Goal: Task Accomplishment & Management: Manage account settings

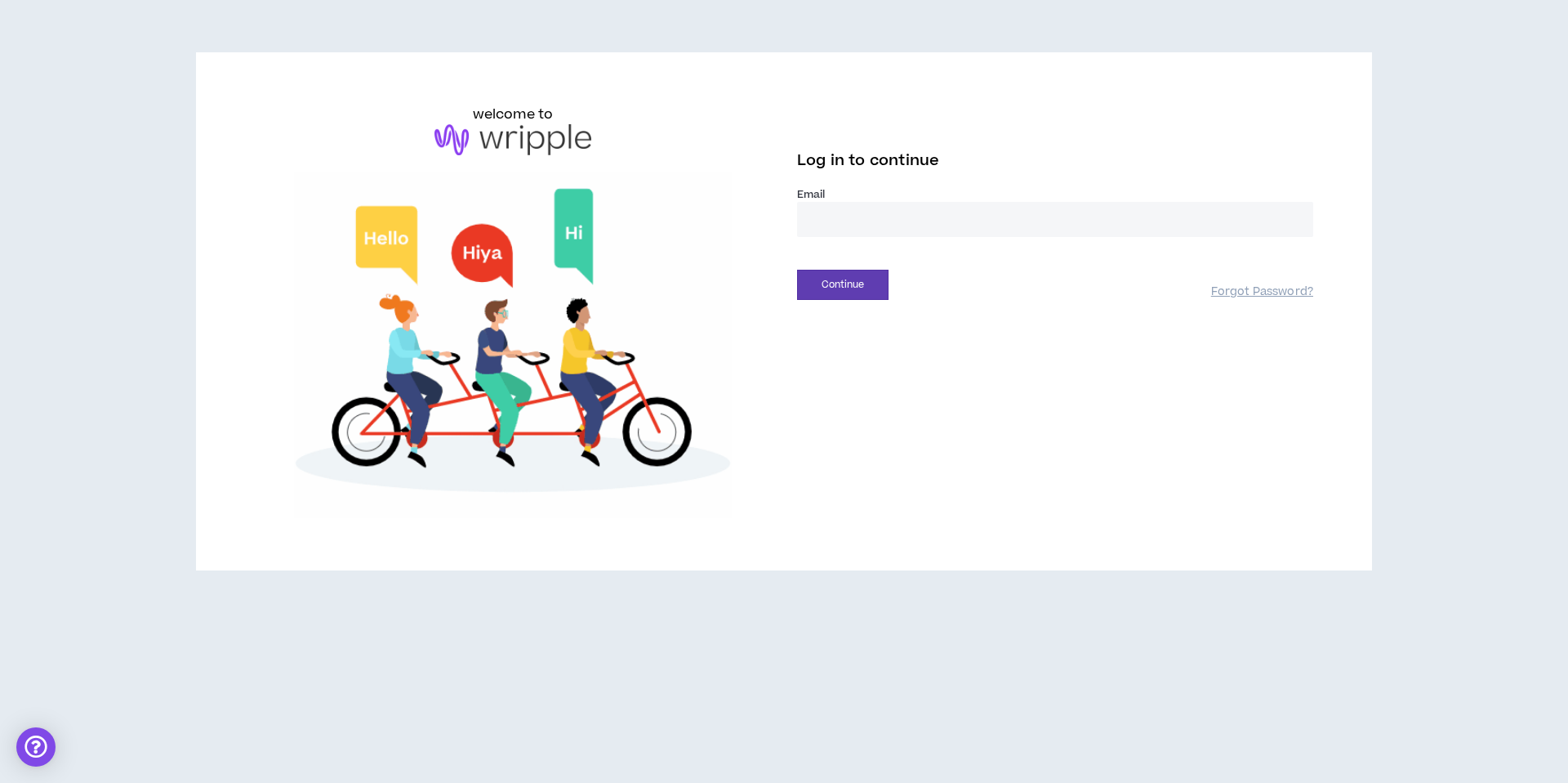
click at [840, 225] on input "email" at bounding box center [1055, 219] width 516 height 36
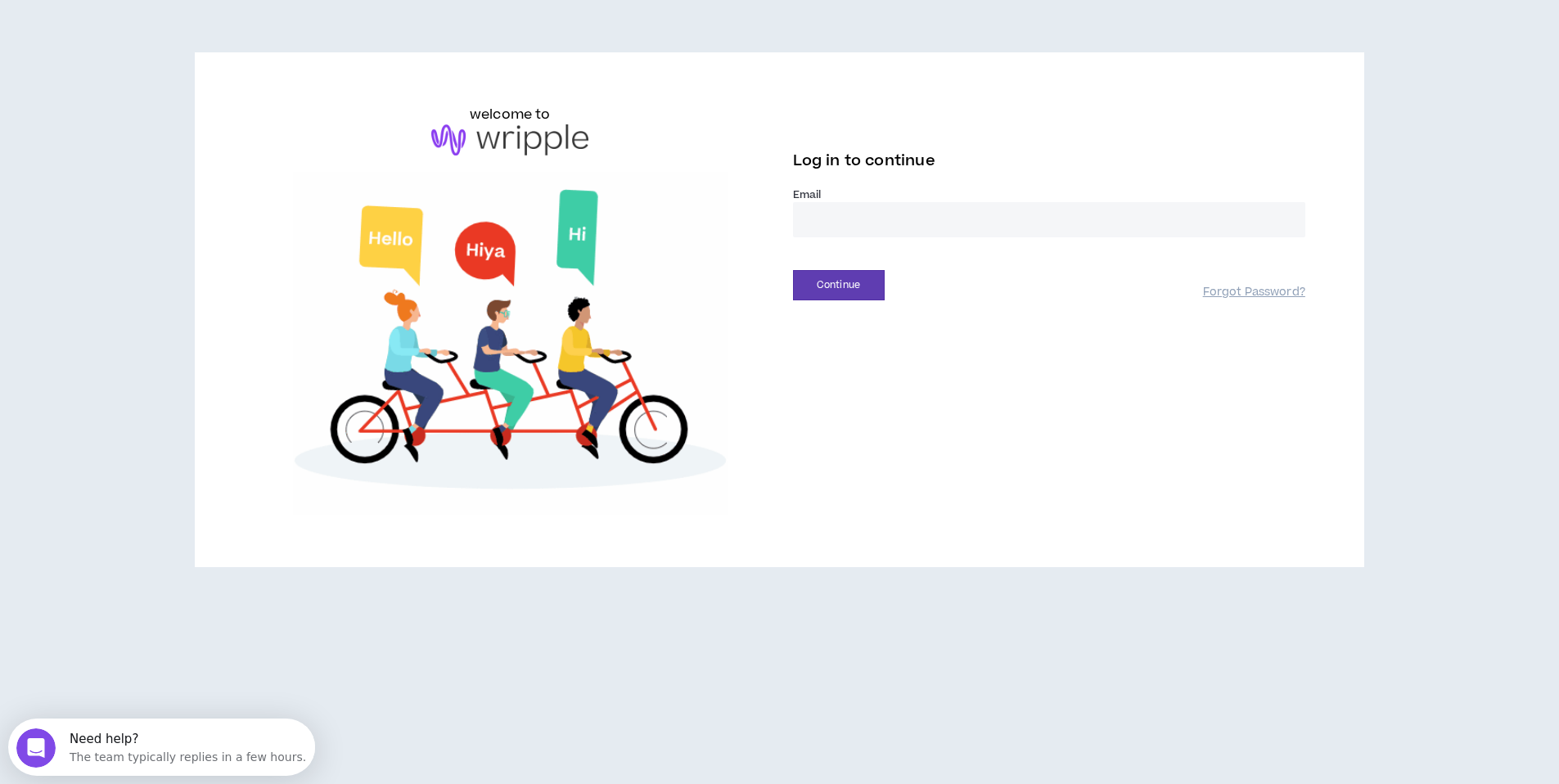
type input "**********"
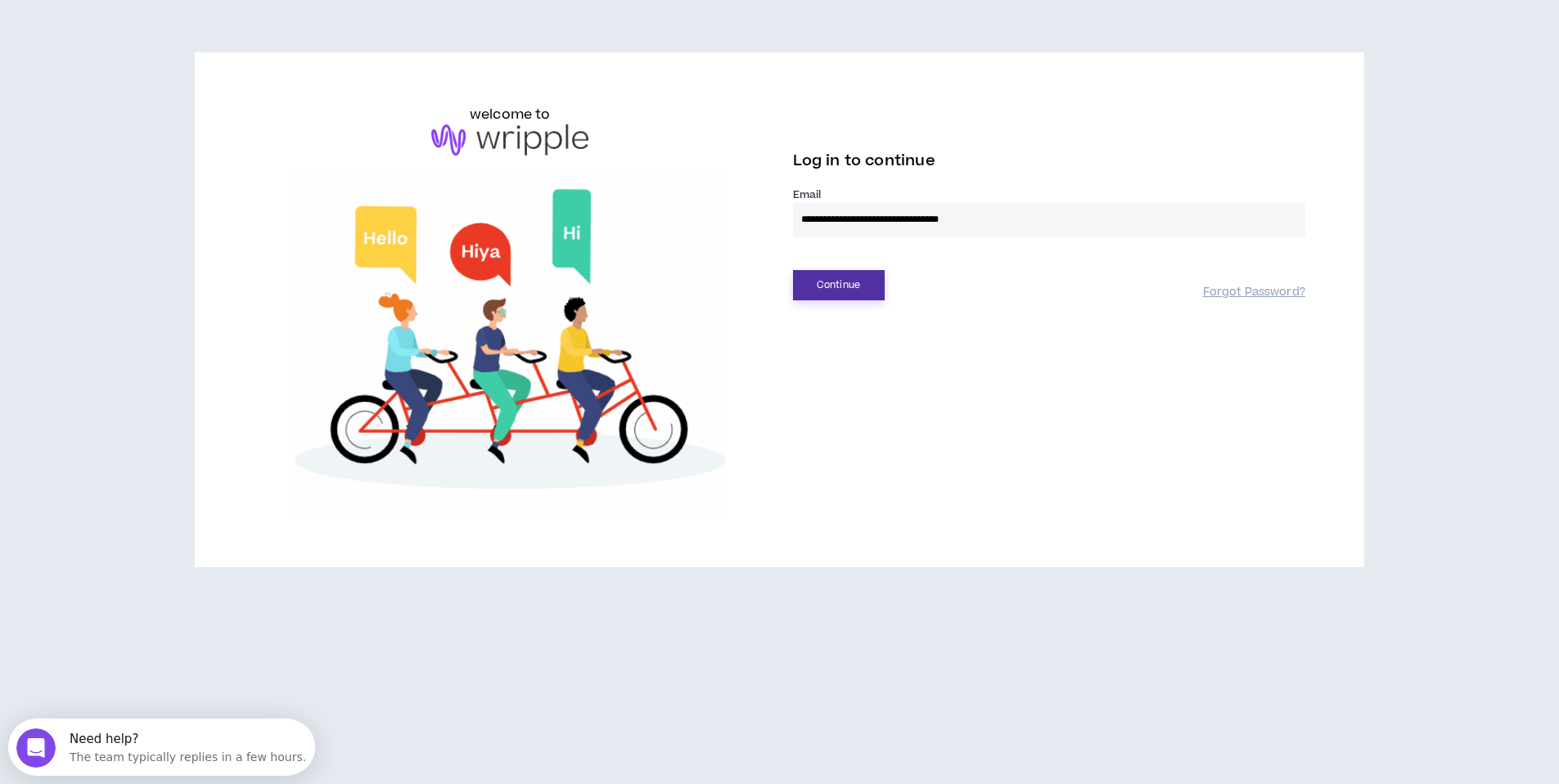
click at [834, 287] on button "Continue" at bounding box center [839, 285] width 92 height 30
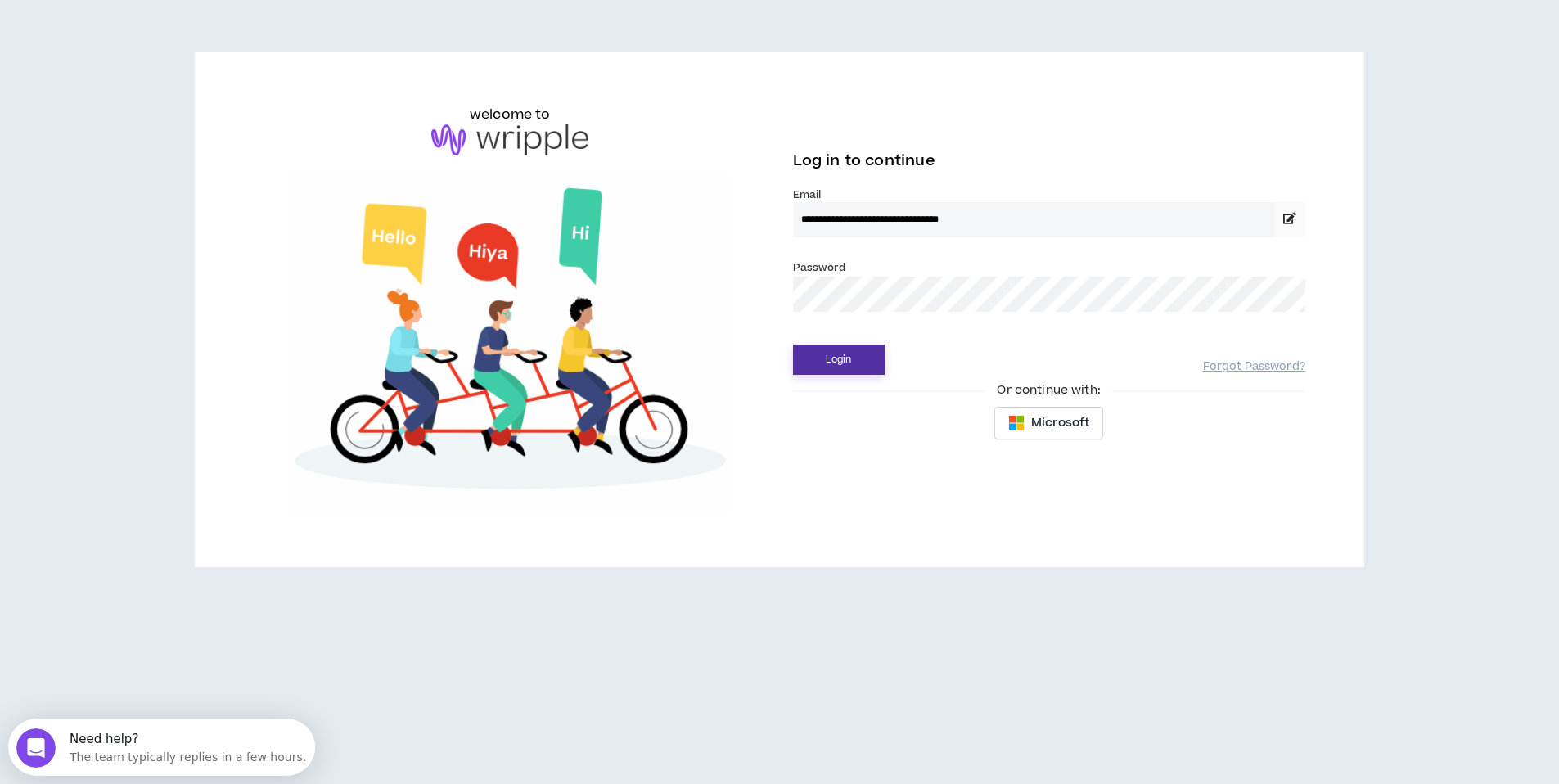
click at [832, 356] on button "Login" at bounding box center [839, 359] width 92 height 30
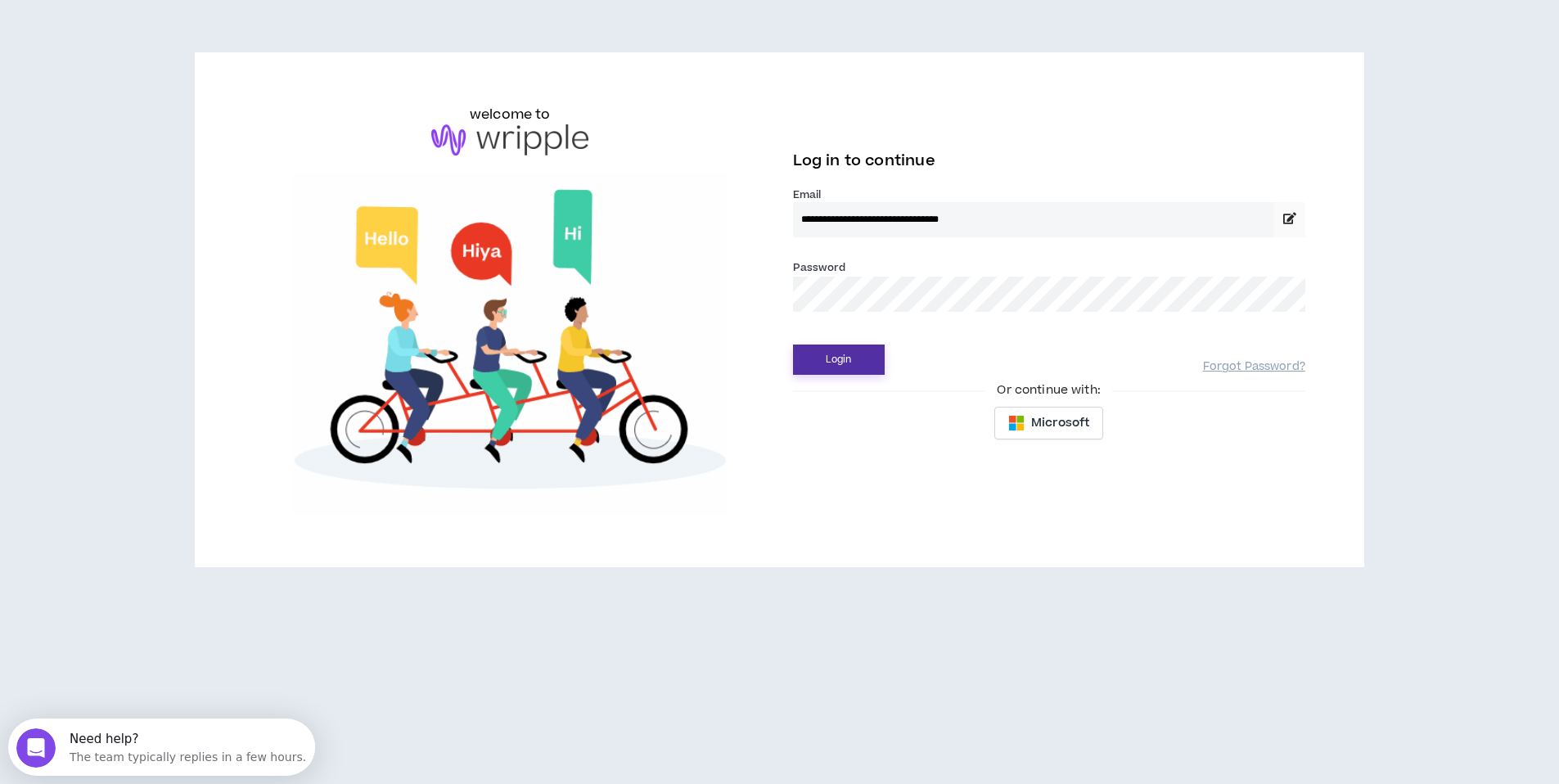
click at [856, 363] on button "Login" at bounding box center [839, 359] width 92 height 30
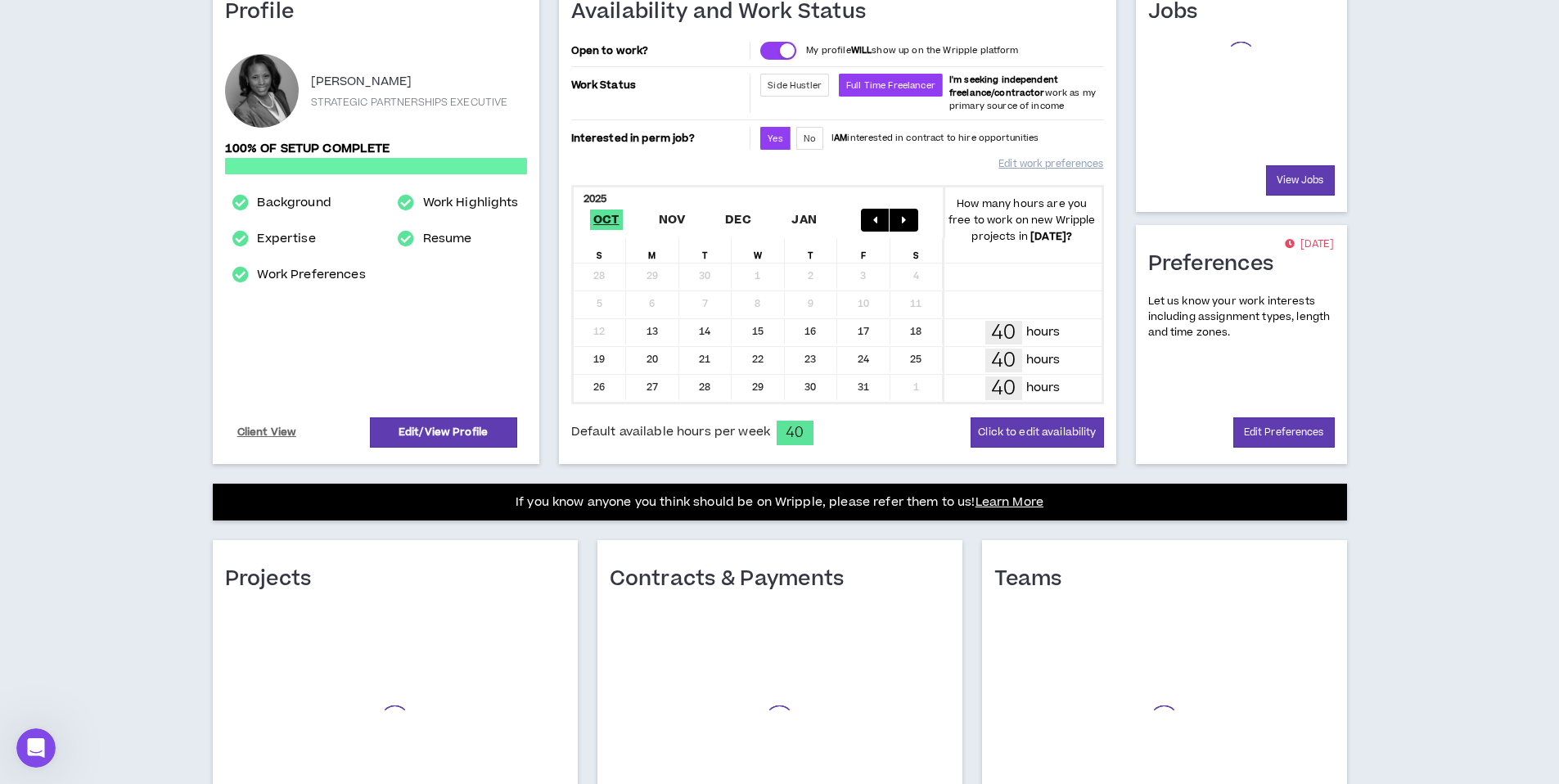
scroll to position [320, 0]
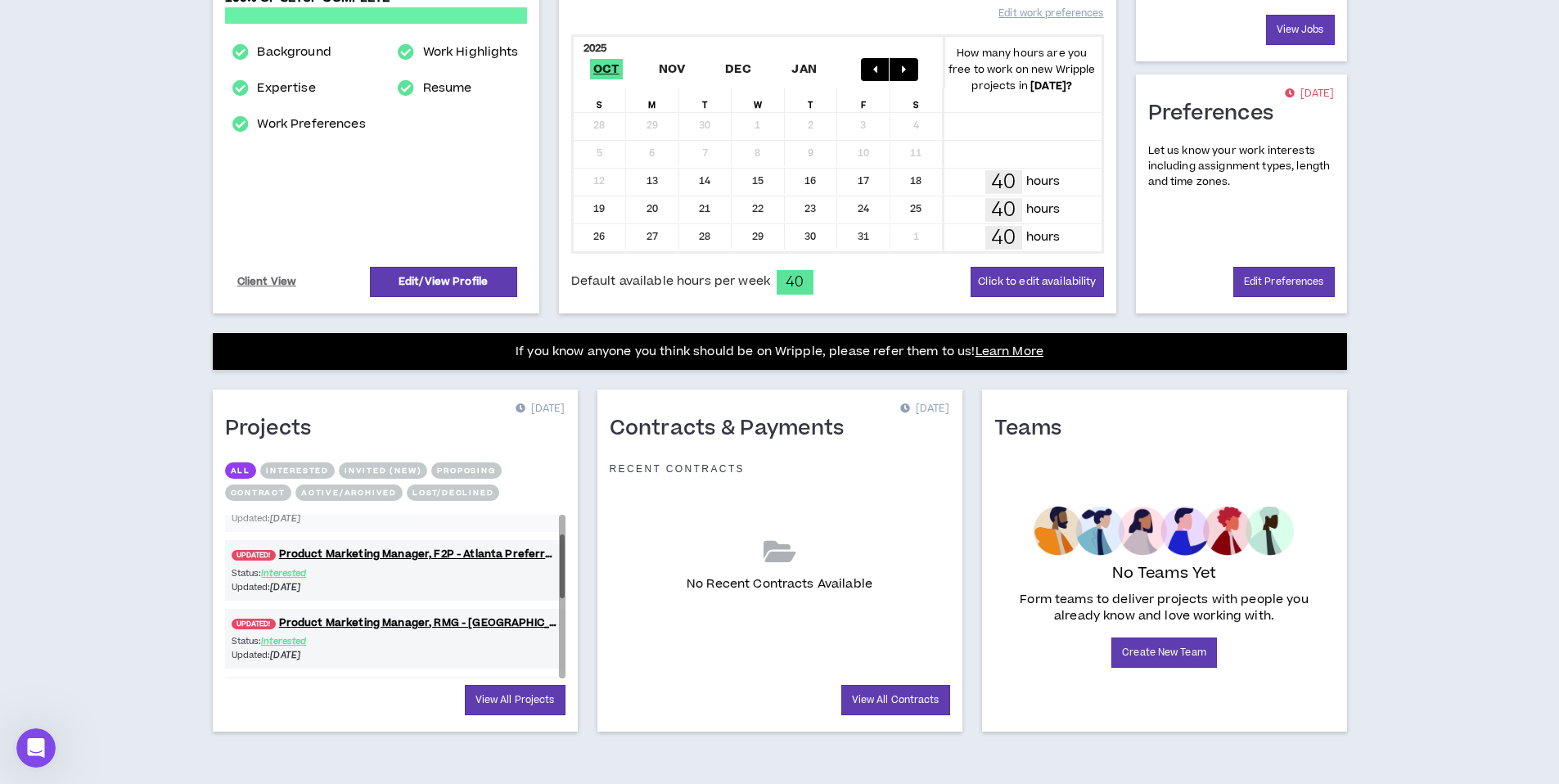
drag, startPoint x: 563, startPoint y: 568, endPoint x: 563, endPoint y: 588, distance: 20.0
click at [563, 588] on div at bounding box center [562, 565] width 5 height 63
drag, startPoint x: 562, startPoint y: 572, endPoint x: 568, endPoint y: 629, distance: 57.3
click at [568, 629] on div "Projects [DATE] All Interested Invited (new) Proposing Contract Active/Archived…" at bounding box center [395, 560] width 365 height 342
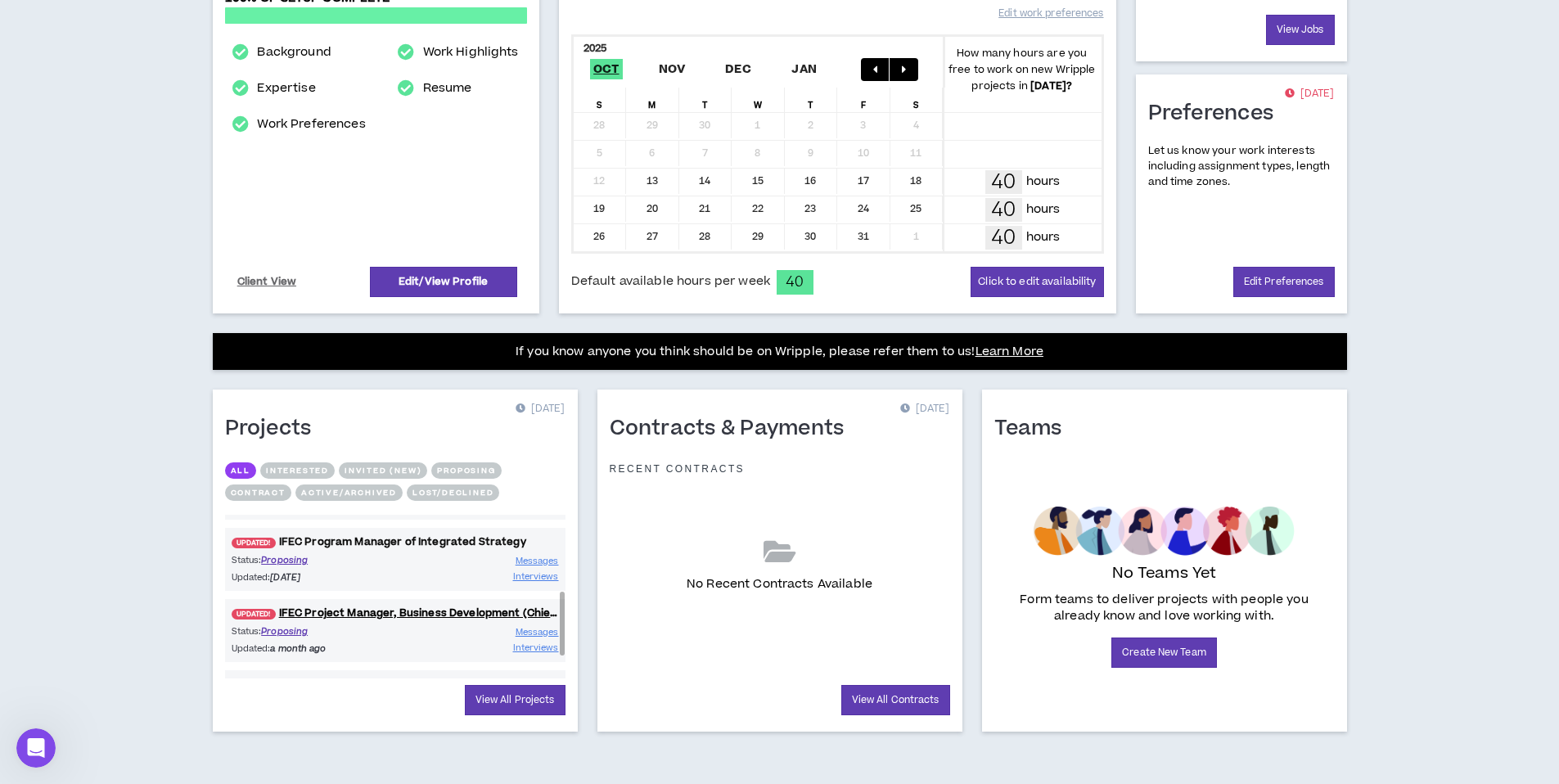
click at [380, 541] on link "UPDATED! IFEC Program Manager of Integrated Strategy" at bounding box center [395, 542] width 340 height 16
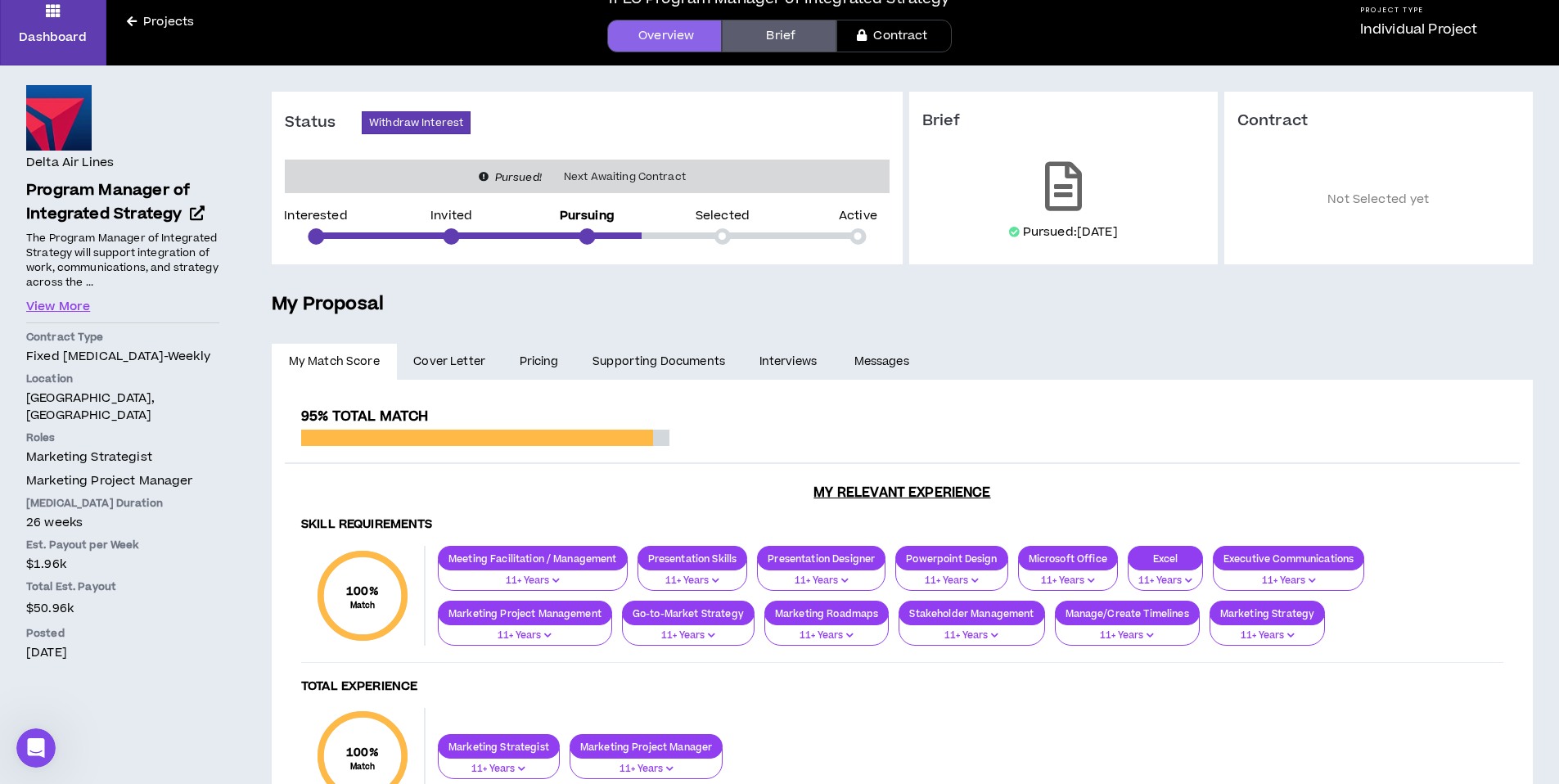
scroll to position [71, 0]
click at [69, 304] on button "View More" at bounding box center [57, 306] width 63 height 18
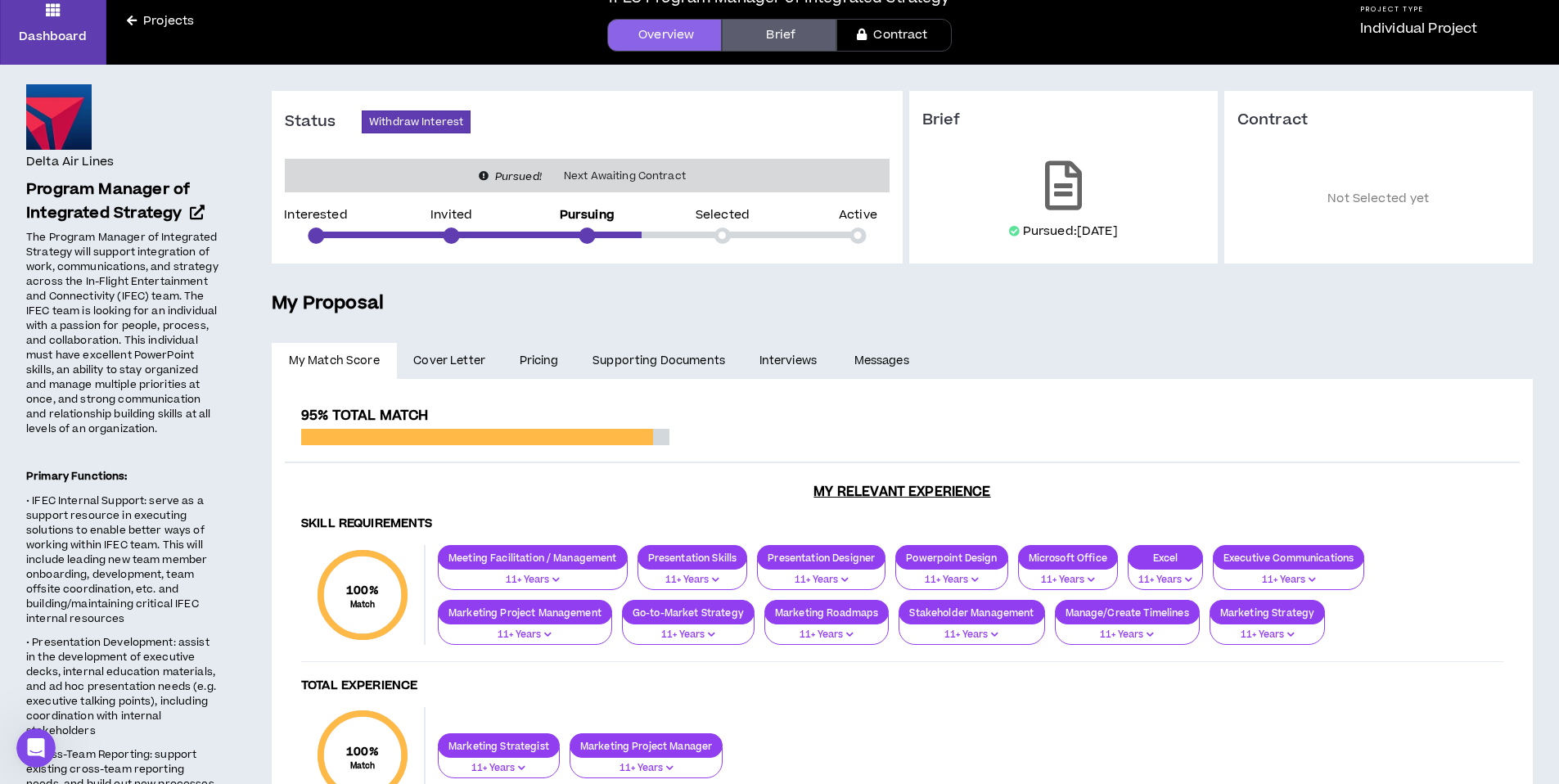
click at [788, 37] on link "Brief" at bounding box center [779, 36] width 115 height 33
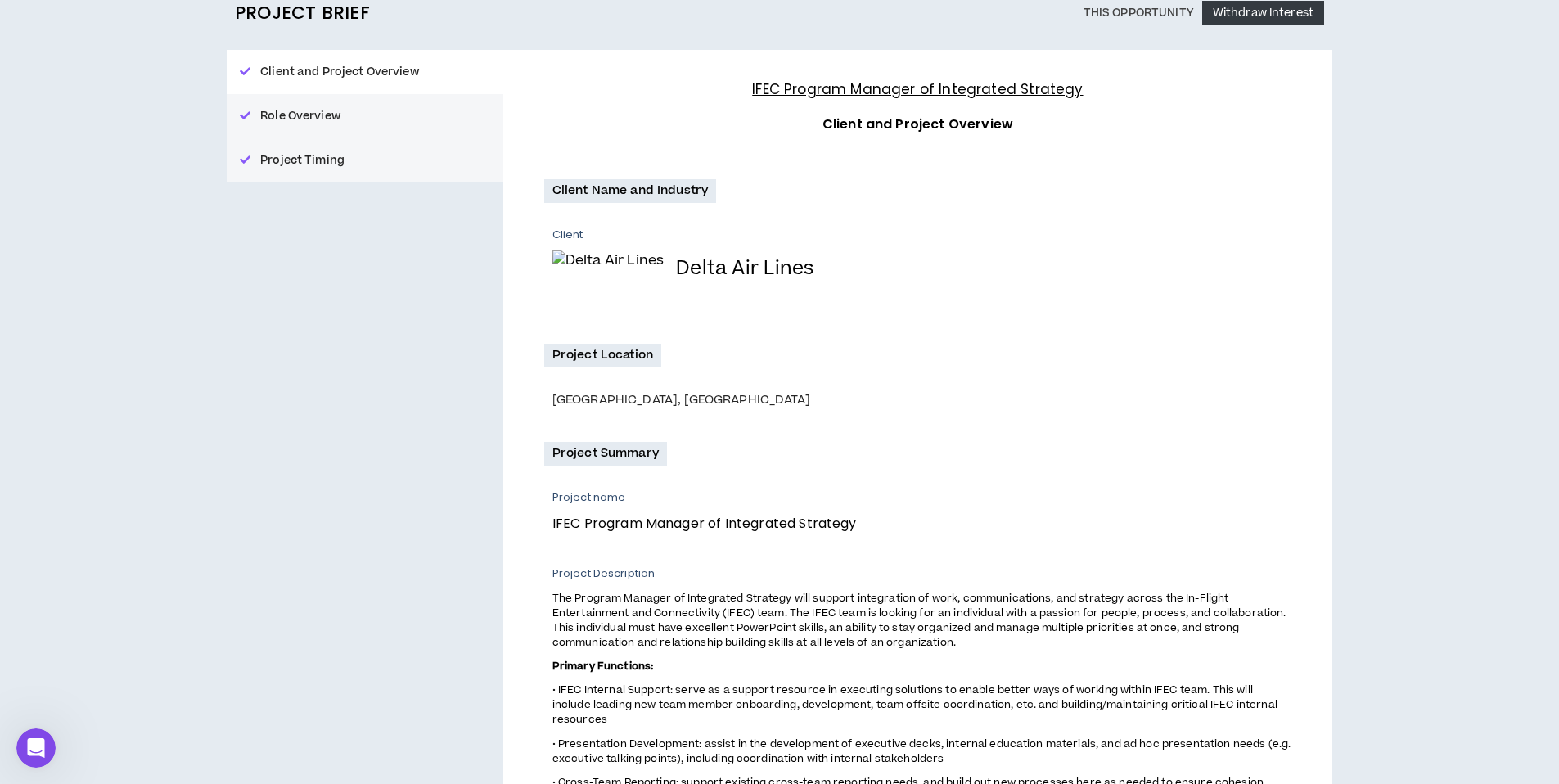
scroll to position [155, 0]
drag, startPoint x: 554, startPoint y: 524, endPoint x: 875, endPoint y: 527, distance: 321.0
click at [875, 527] on p "IFEC Program Manager of Integrated Strategy" at bounding box center [915, 523] width 727 height 21
click at [875, 527] on p "IFEC Program Manager of Integrated Strategy" at bounding box center [915, 523] width 727 height 21
drag, startPoint x: 860, startPoint y: 520, endPoint x: 552, endPoint y: 526, distance: 308.1
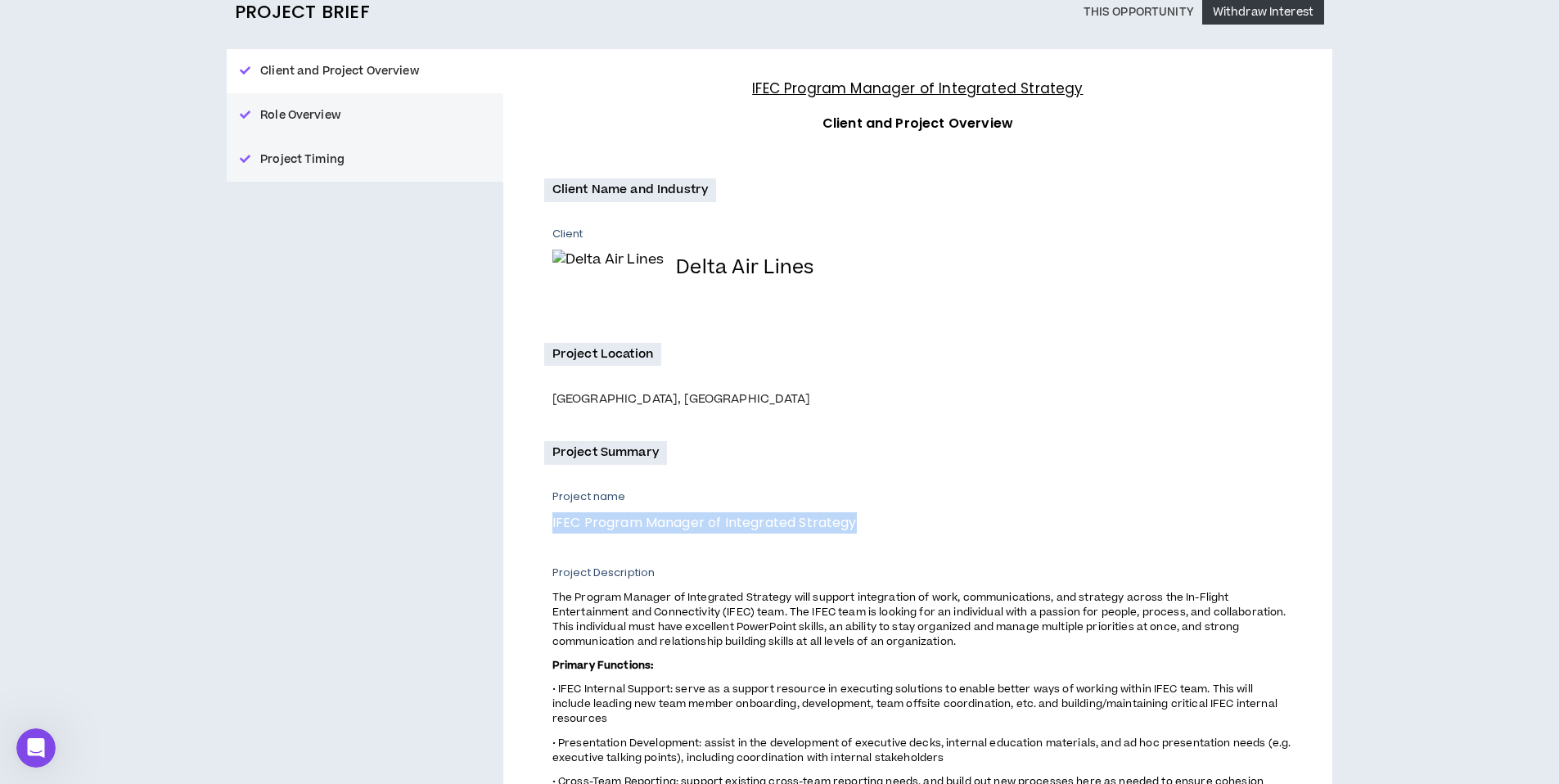
click at [552, 526] on p "IFEC Program Manager of Integrated Strategy" at bounding box center [915, 523] width 727 height 21
copy p "IFEC Program Manager of Integrated Strategy"
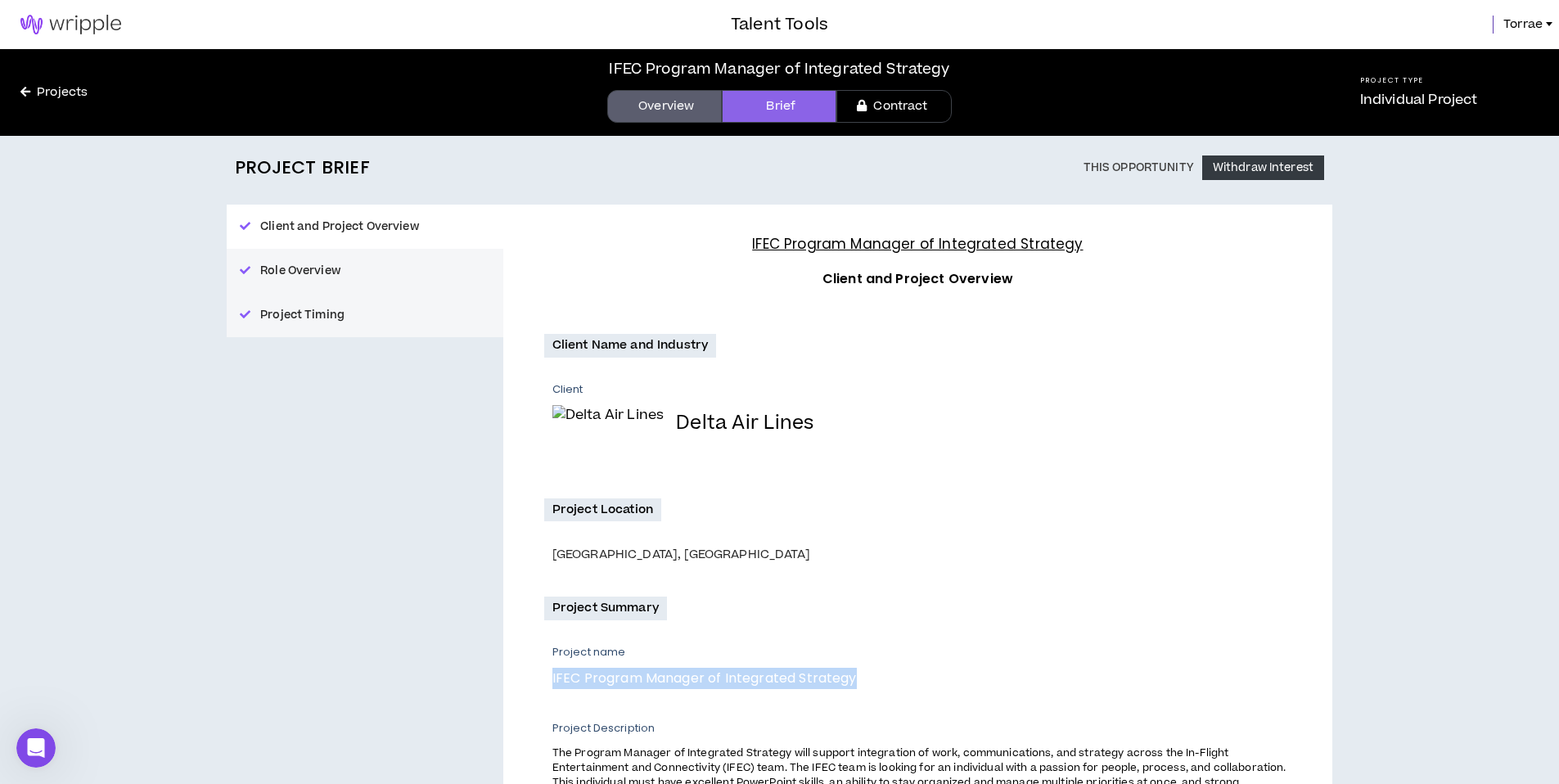
click at [664, 102] on link "Overview" at bounding box center [664, 107] width 115 height 33
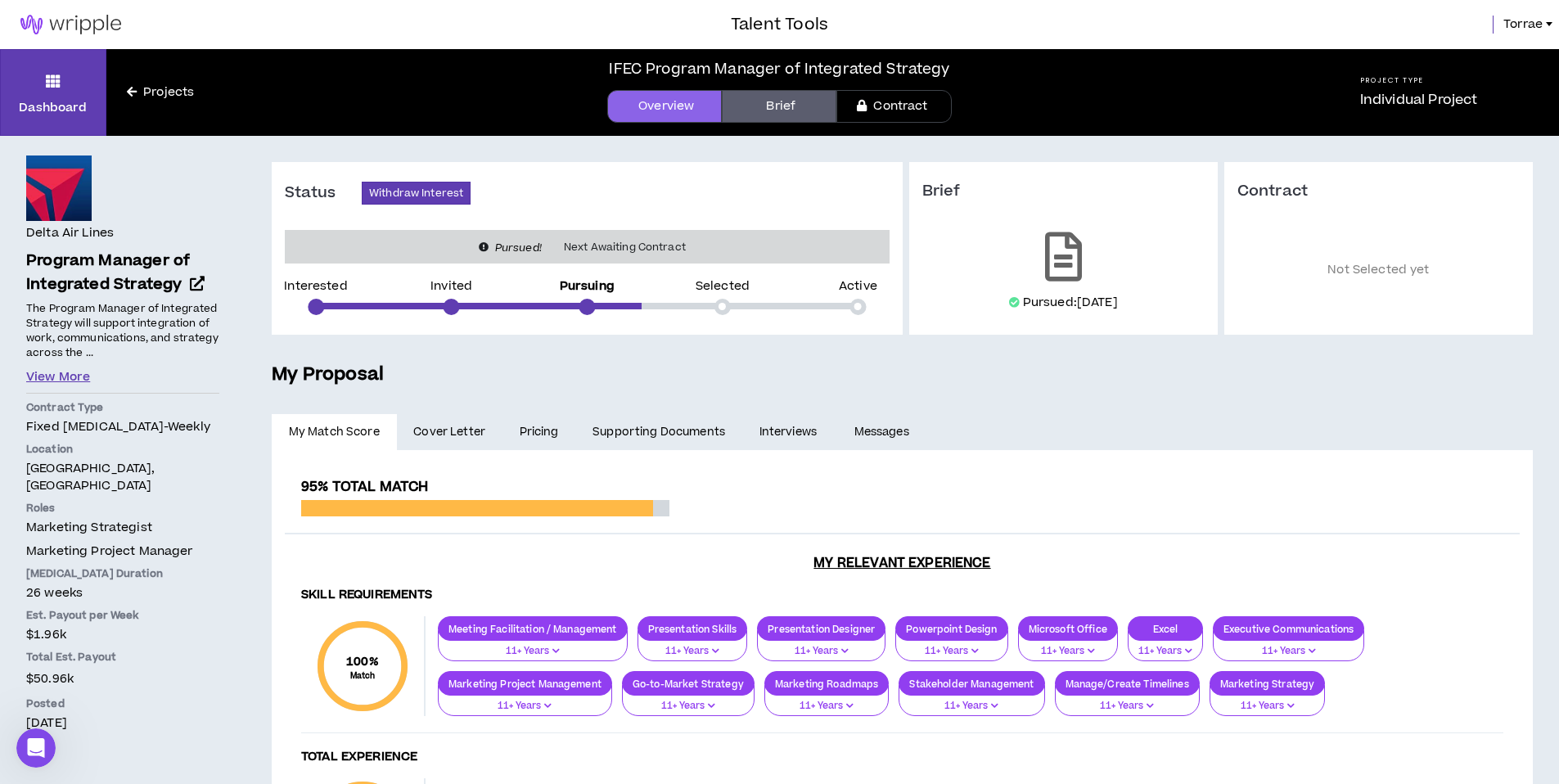
click at [63, 369] on button "View More" at bounding box center [57, 377] width 63 height 18
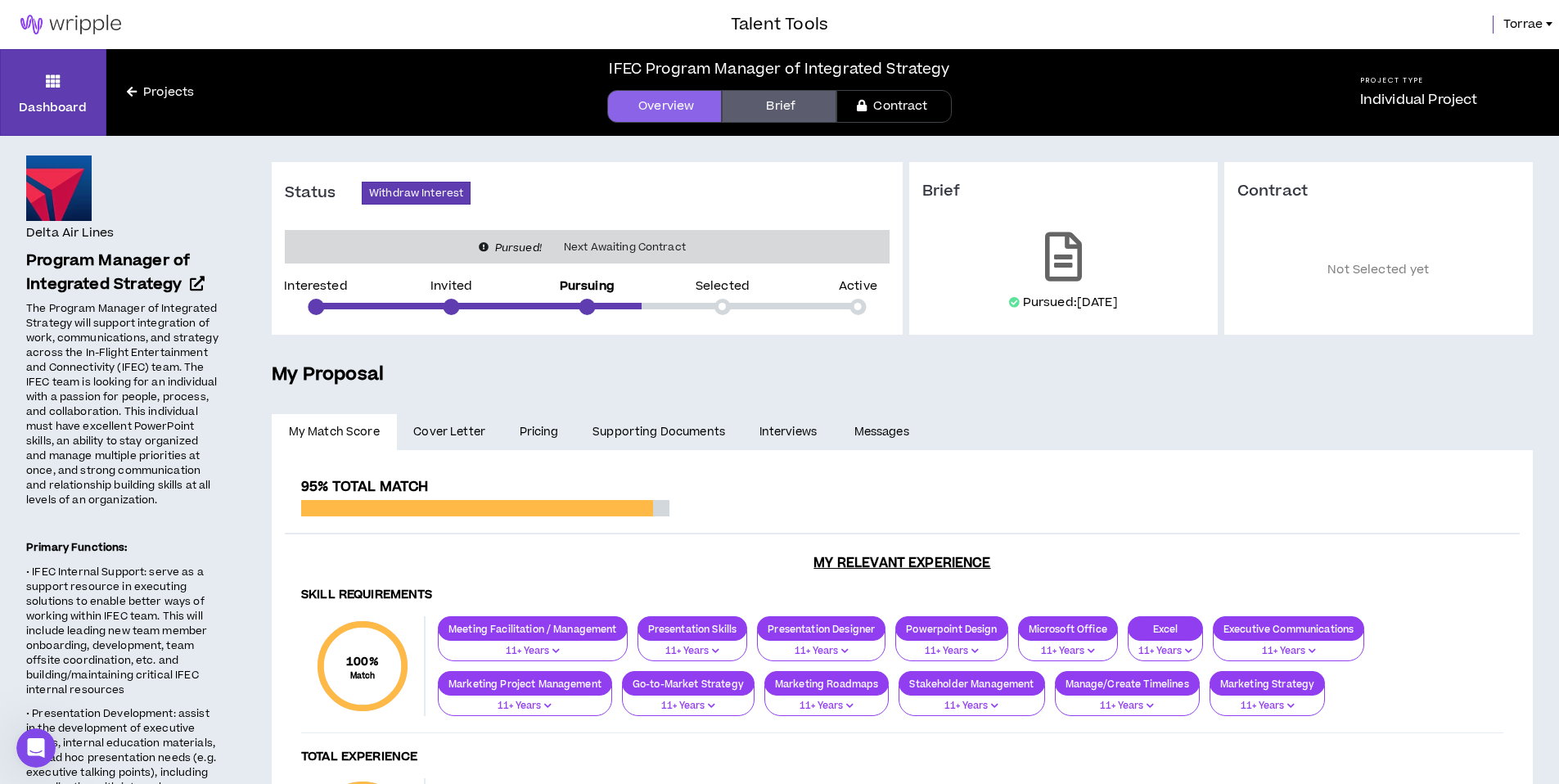
click at [149, 89] on link "Projects" at bounding box center [160, 92] width 108 height 18
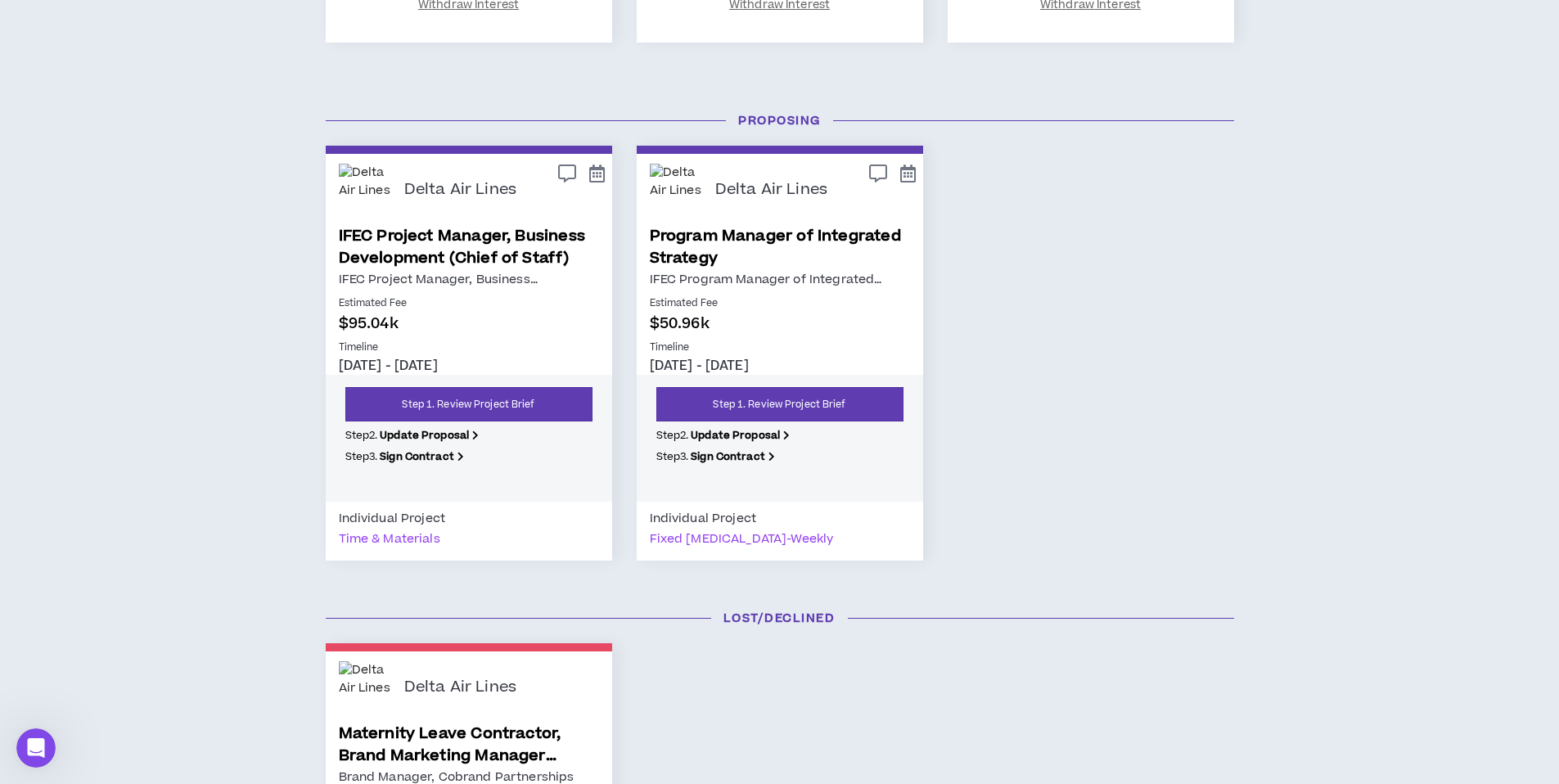
scroll to position [765, 0]
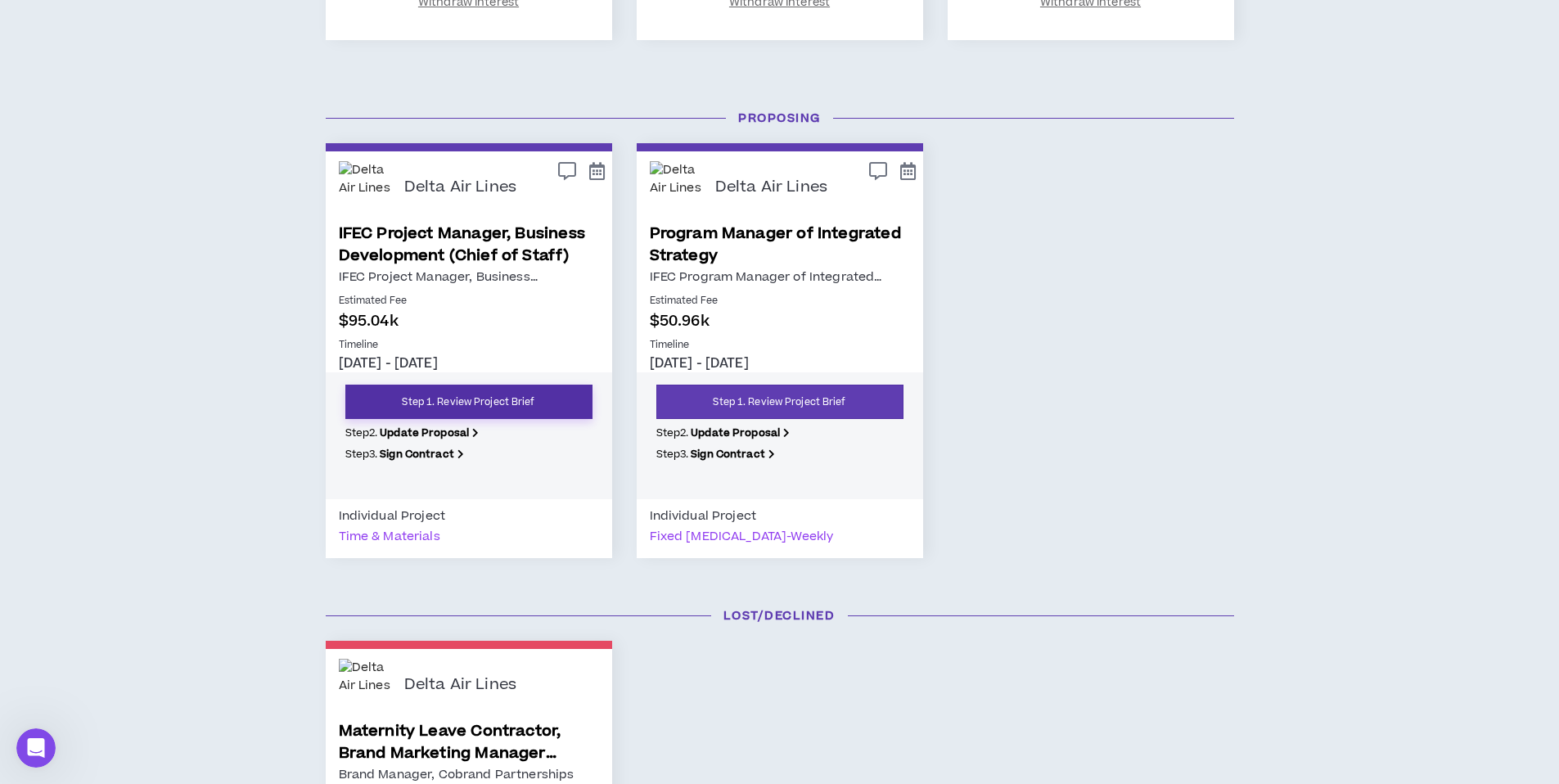
click at [424, 402] on link "Step 1. Review Project Brief" at bounding box center [469, 402] width 248 height 35
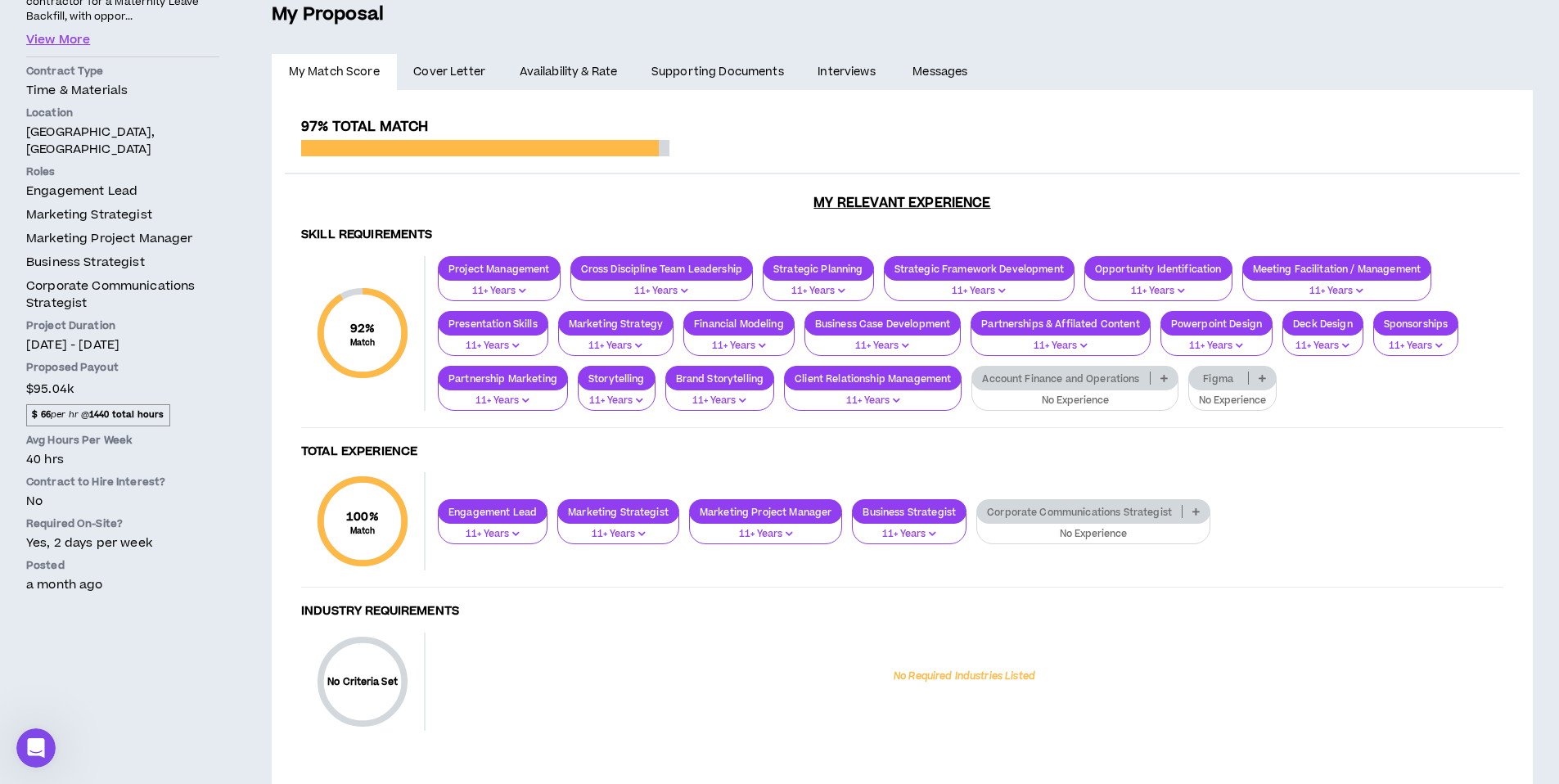
scroll to position [348, 0]
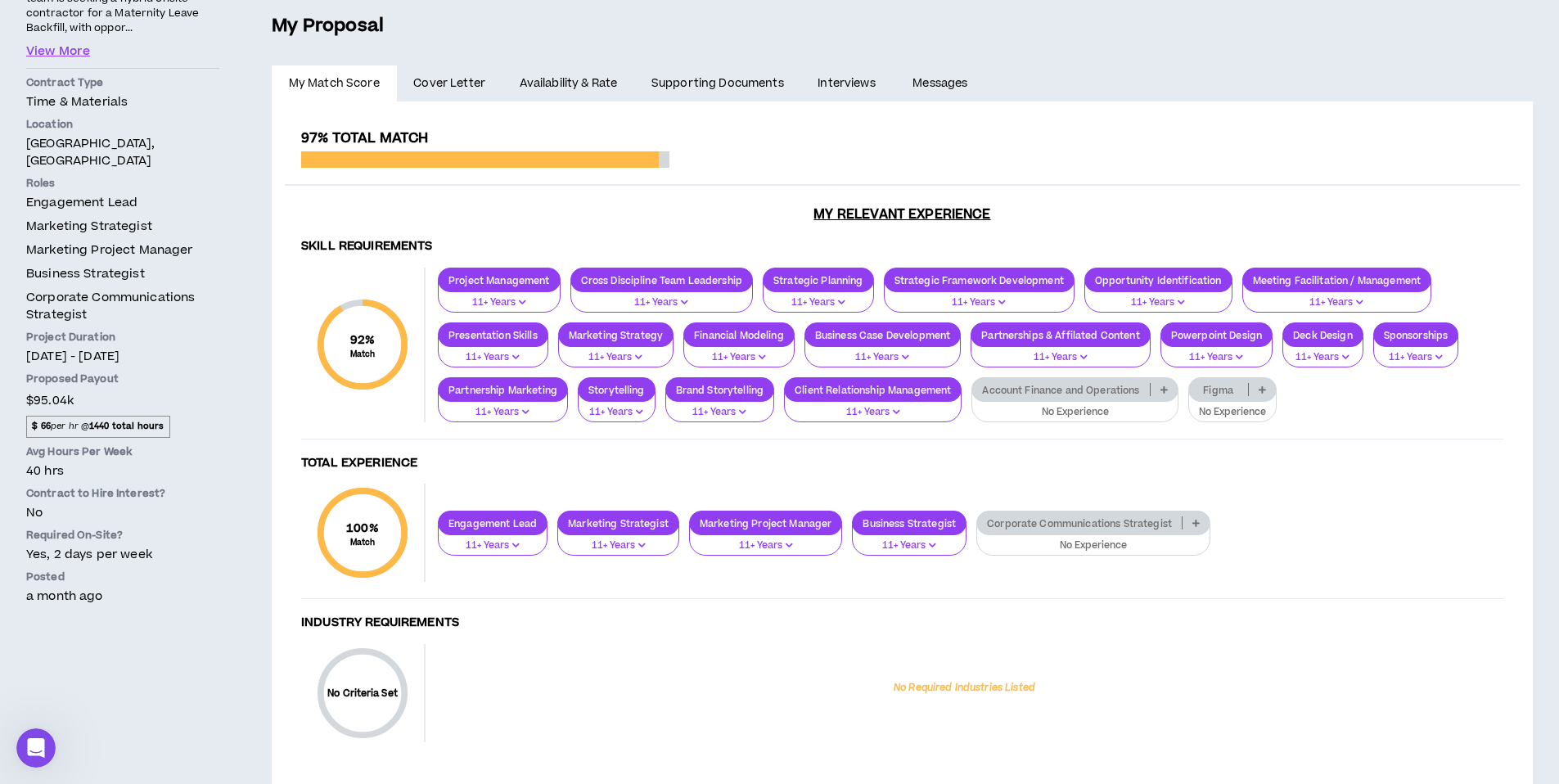
click at [582, 80] on link "Availability & Rate" at bounding box center [569, 82] width 132 height 36
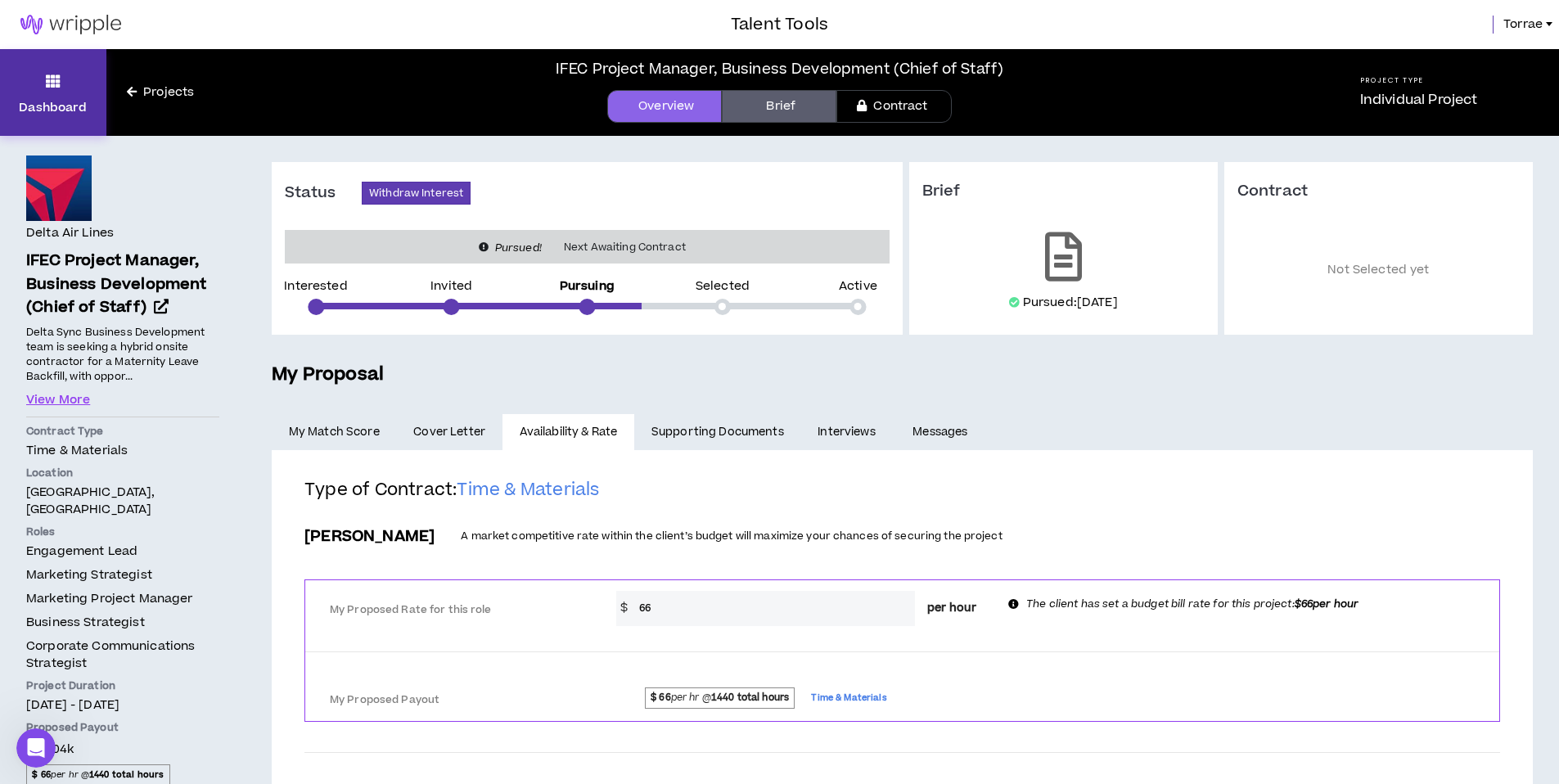
click at [50, 84] on icon at bounding box center [53, 81] width 15 height 23
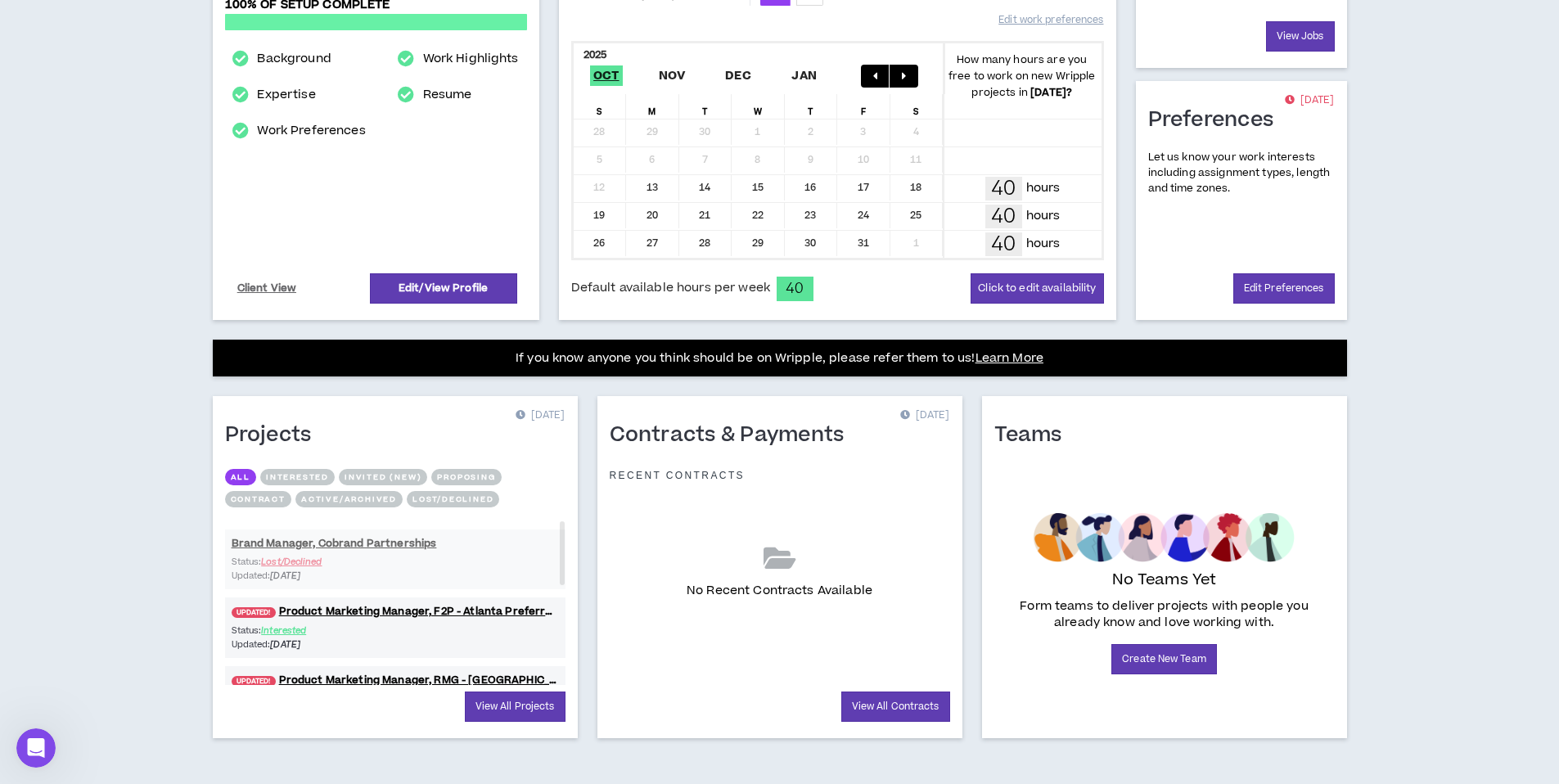
scroll to position [320, 0]
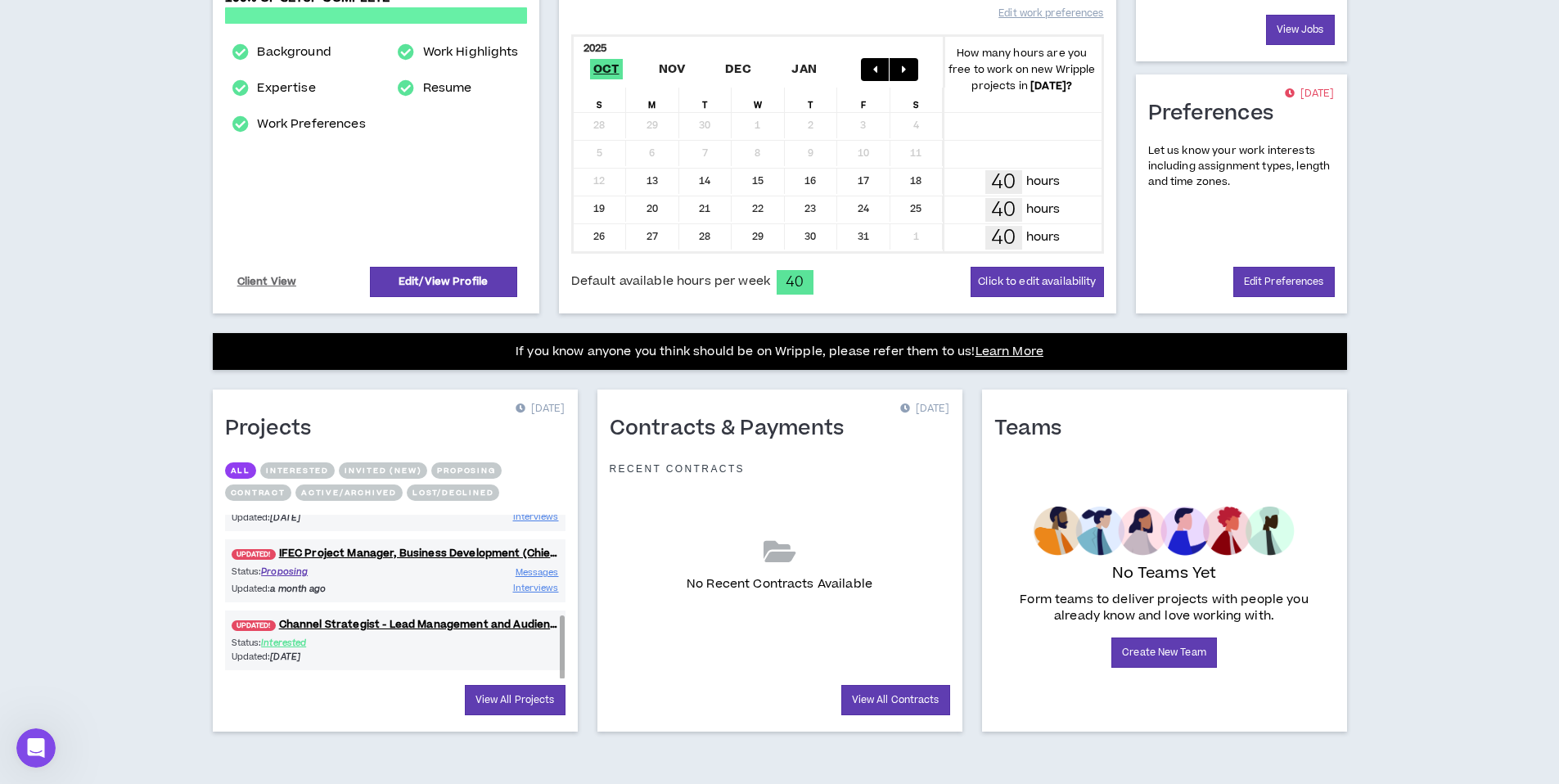
drag, startPoint x: 564, startPoint y: 549, endPoint x: 552, endPoint y: 659, distance: 110.7
click at [552, 659] on div "Brand Manager, Cobrand Partnerships Status: Lost/Declined Updated: [DATE] UPDAT…" at bounding box center [395, 596] width 340 height 163
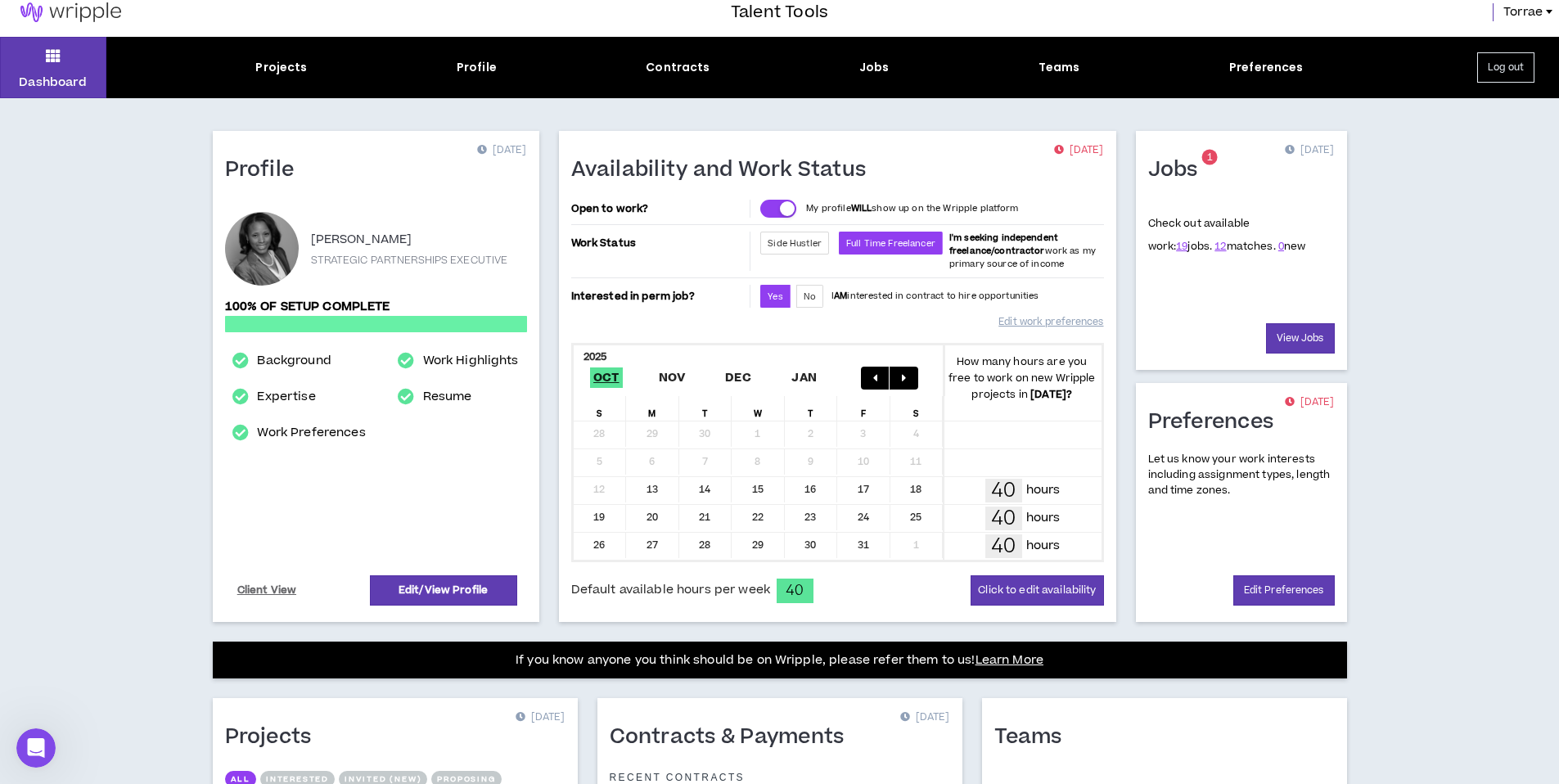
scroll to position [0, 0]
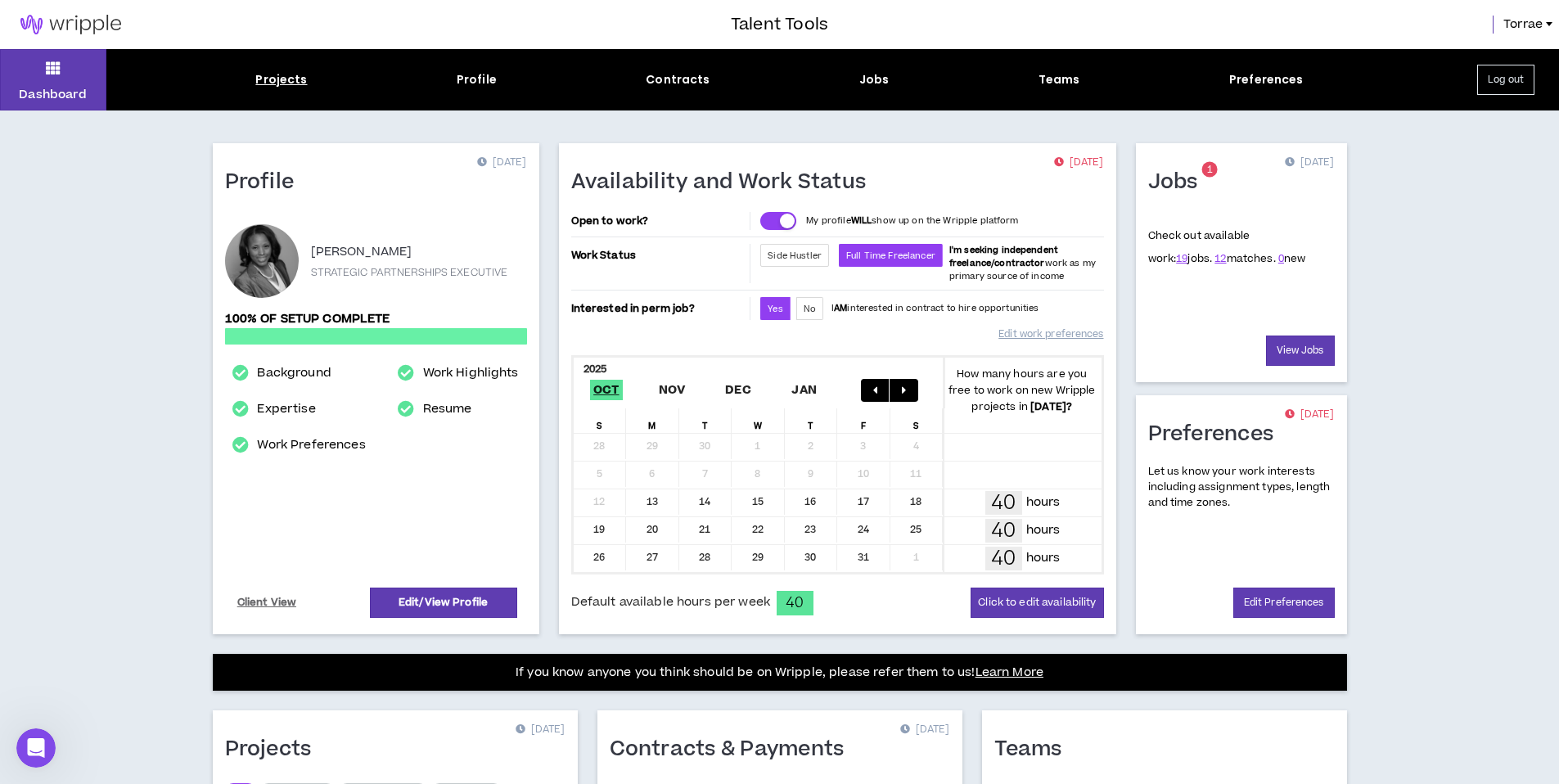
click at [287, 84] on div "Projects" at bounding box center [281, 80] width 51 height 17
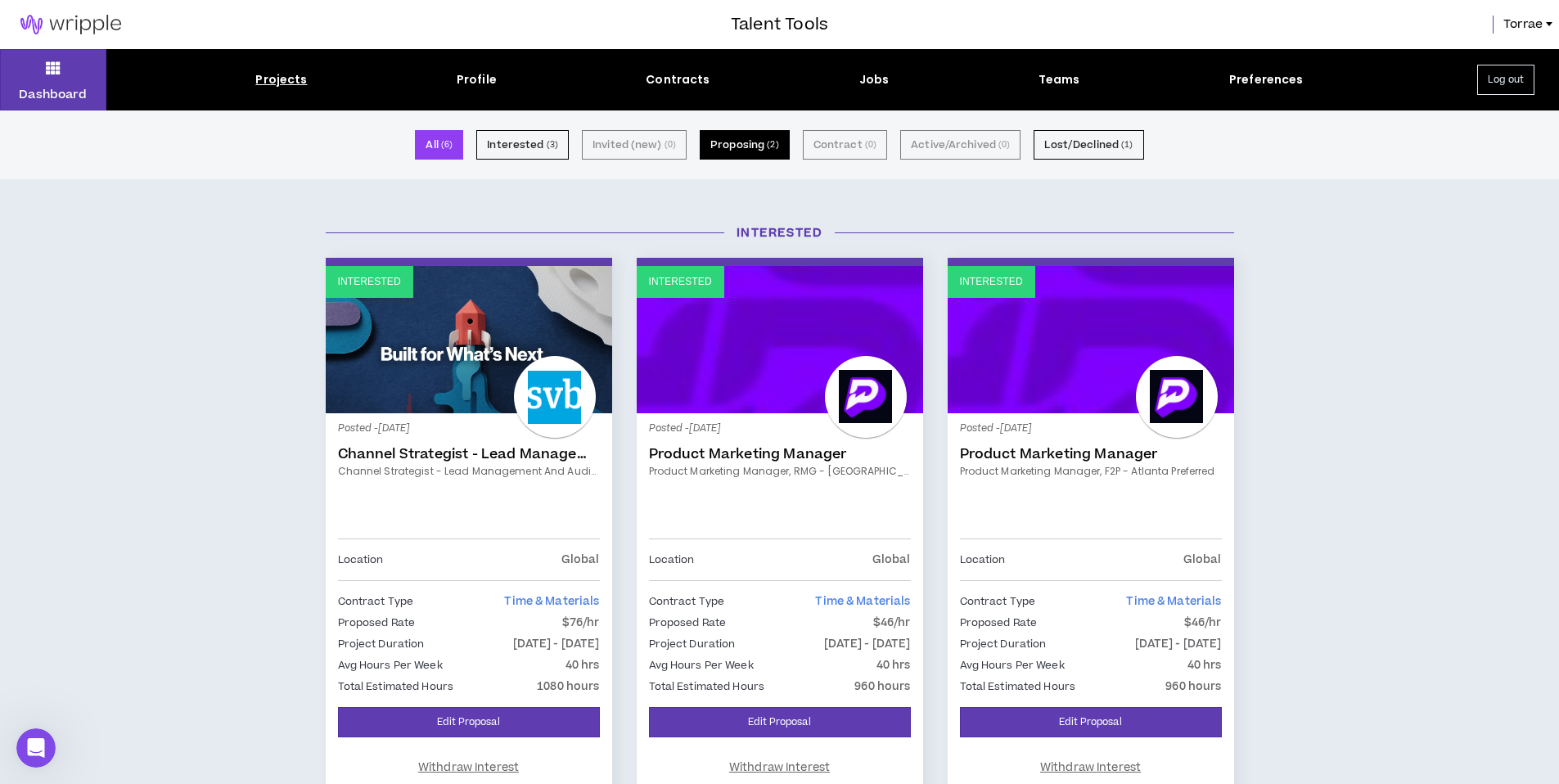
click at [747, 144] on button "Proposing ( 2 )" at bounding box center [745, 145] width 90 height 30
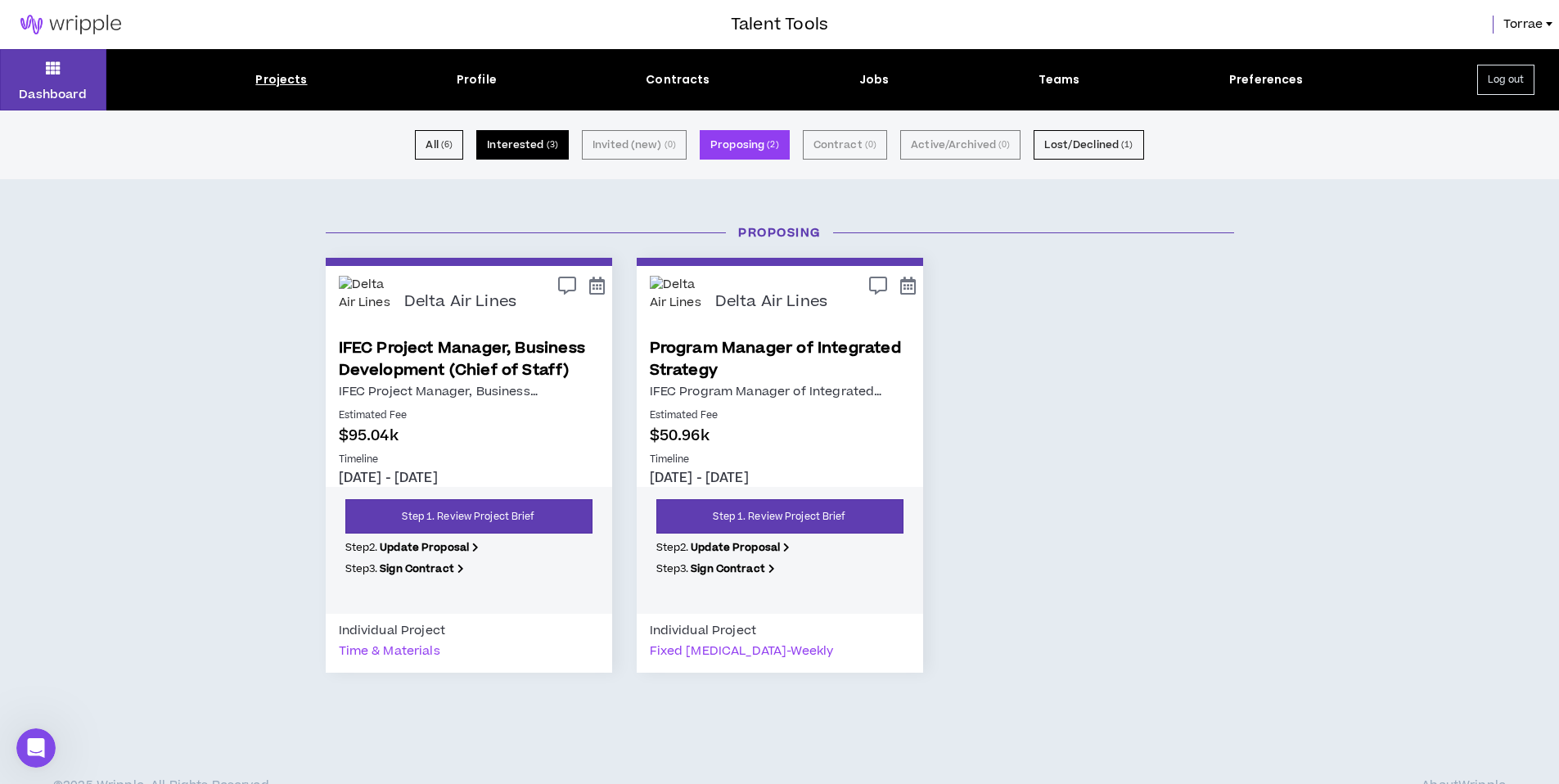
click at [520, 144] on button "Interested ( 3 )" at bounding box center [522, 145] width 92 height 30
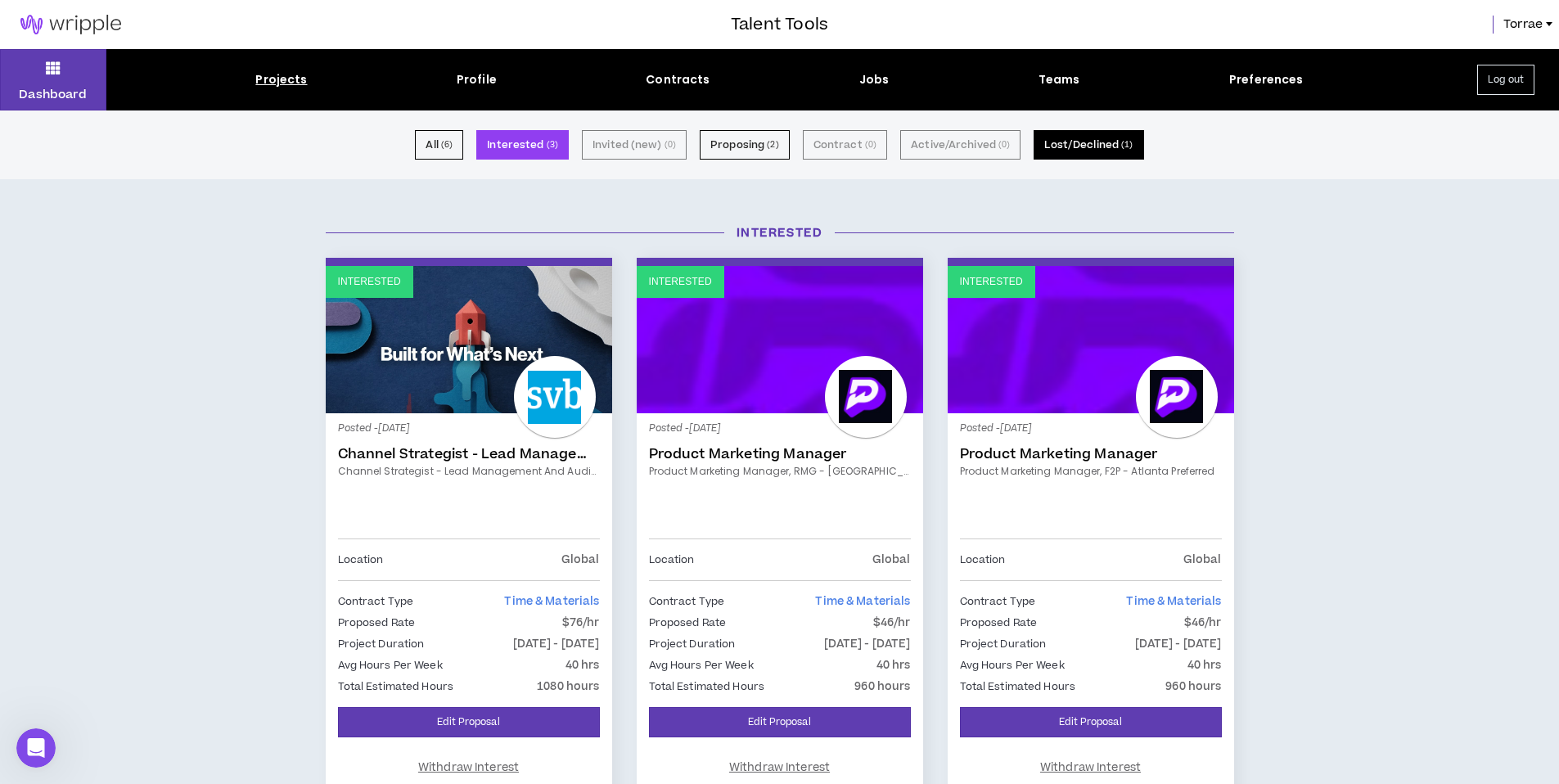
click at [1069, 148] on button "Lost/Declined ( 1 )" at bounding box center [1088, 145] width 109 height 30
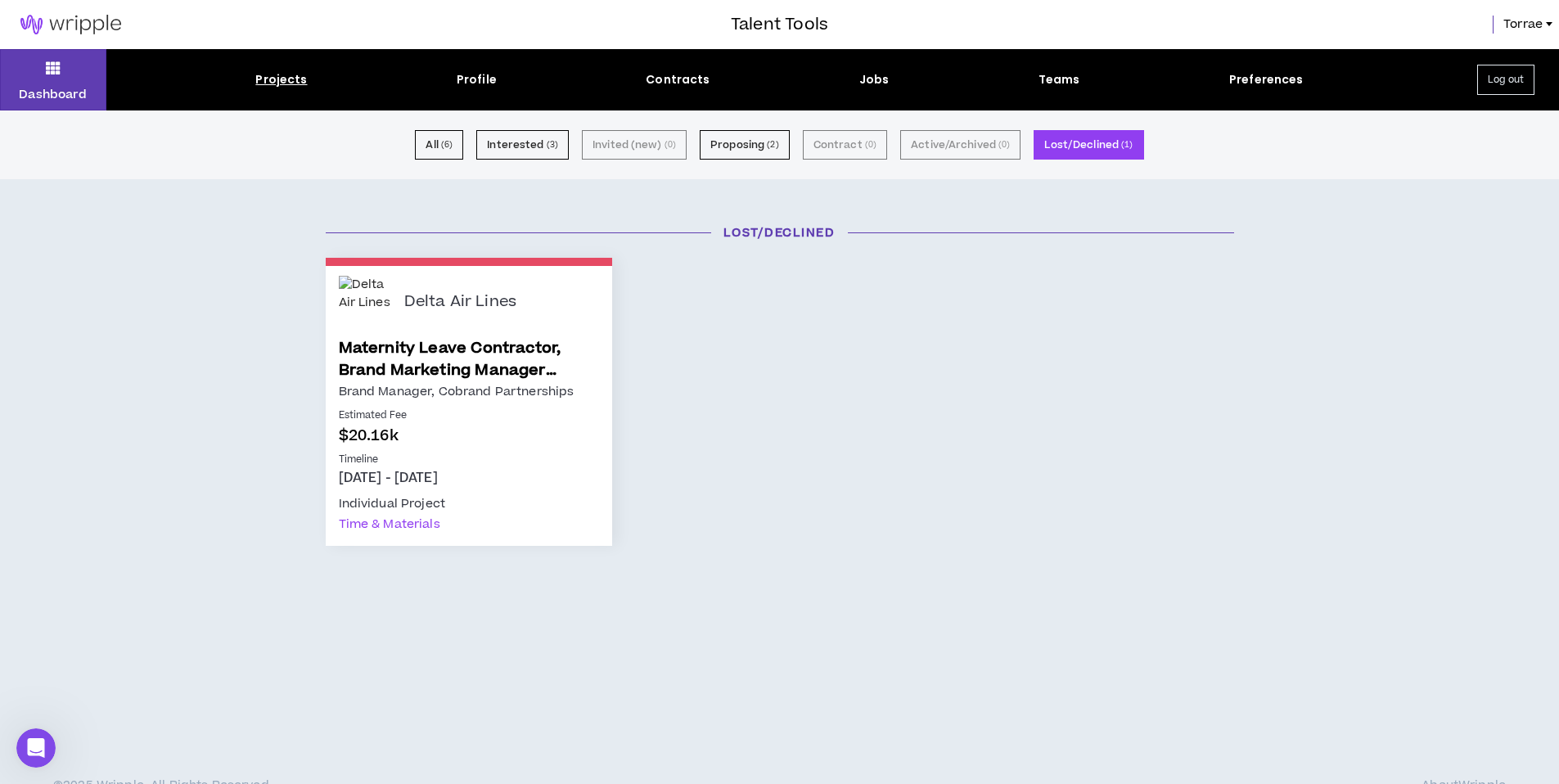
click at [1510, 82] on button "Log out" at bounding box center [1506, 79] width 57 height 30
